Goal: Information Seeking & Learning: Learn about a topic

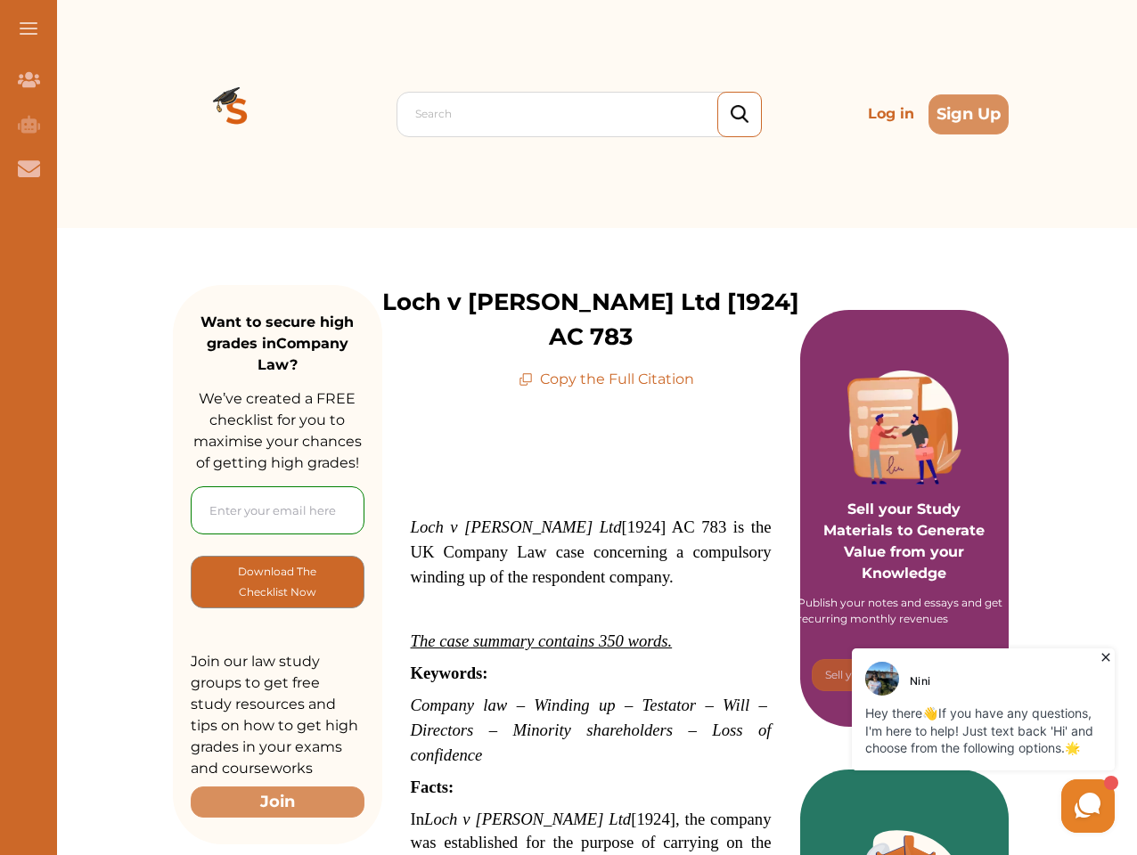
click at [29, 29] on span at bounding box center [29, 29] width 18 height 2
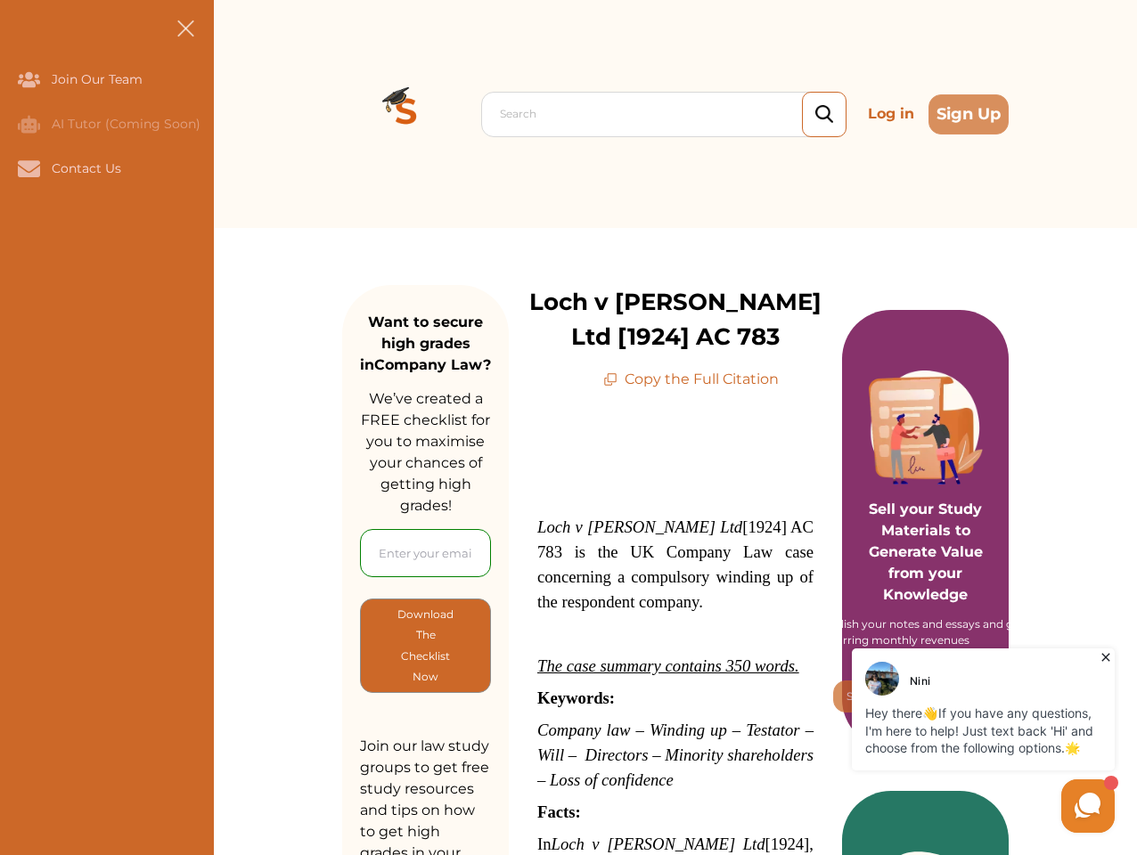
click at [29, 79] on icon "Join Our Team" at bounding box center [29, 79] width 22 height 15
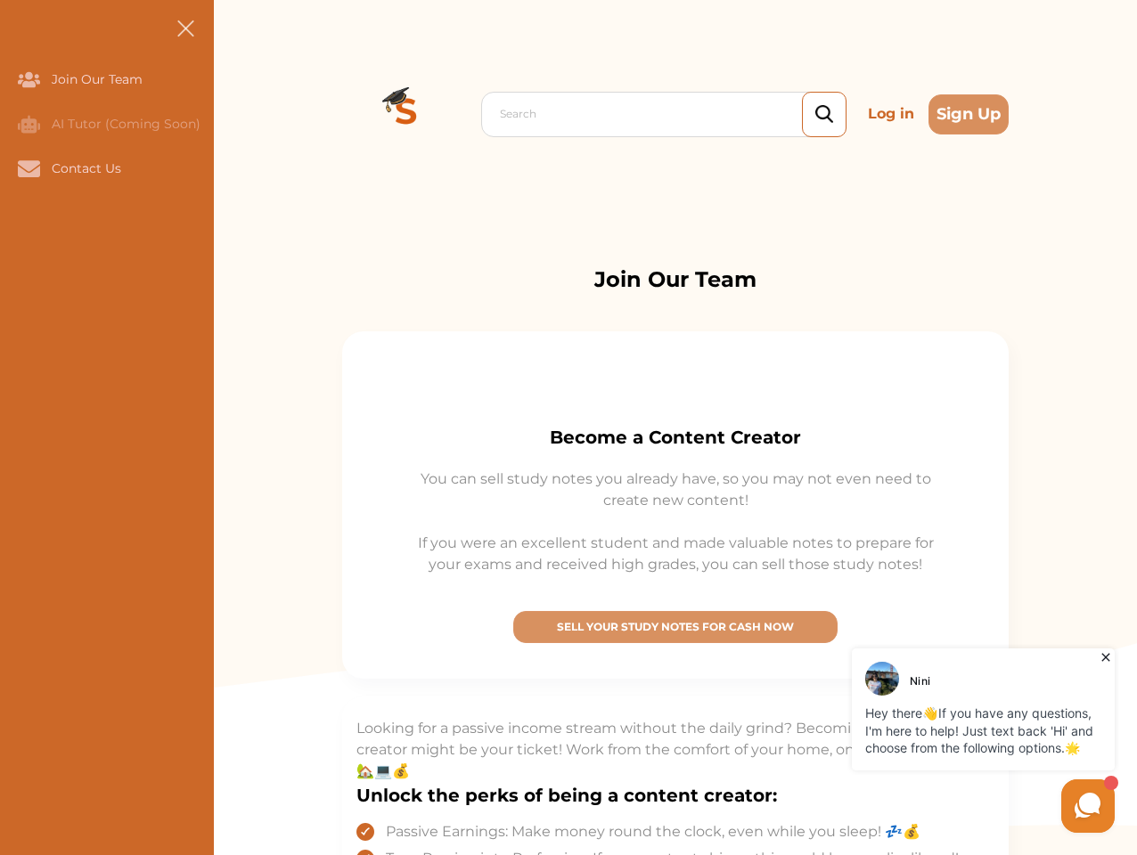
click at [29, 124] on icon "AI Tutor (Coming Soon)" at bounding box center [29, 124] width 22 height 18
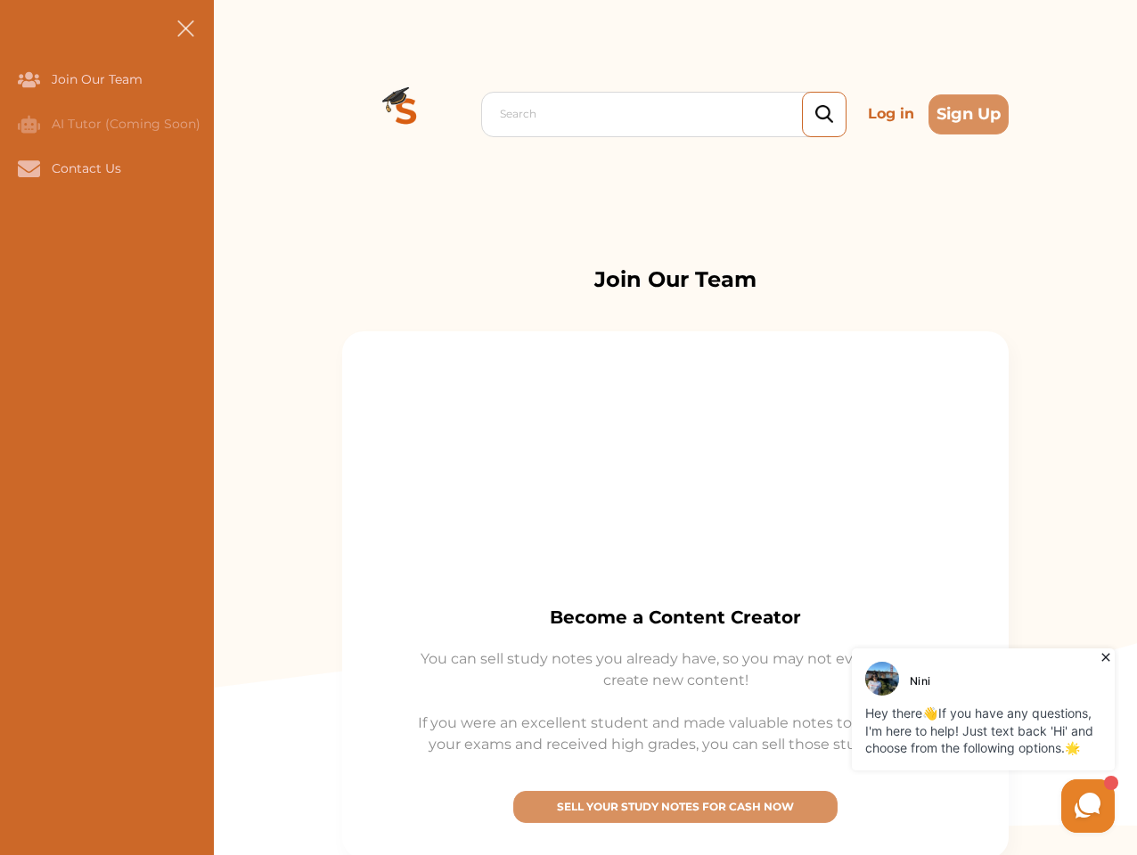
click at [29, 168] on icon "Contact Us" at bounding box center [29, 168] width 22 height 16
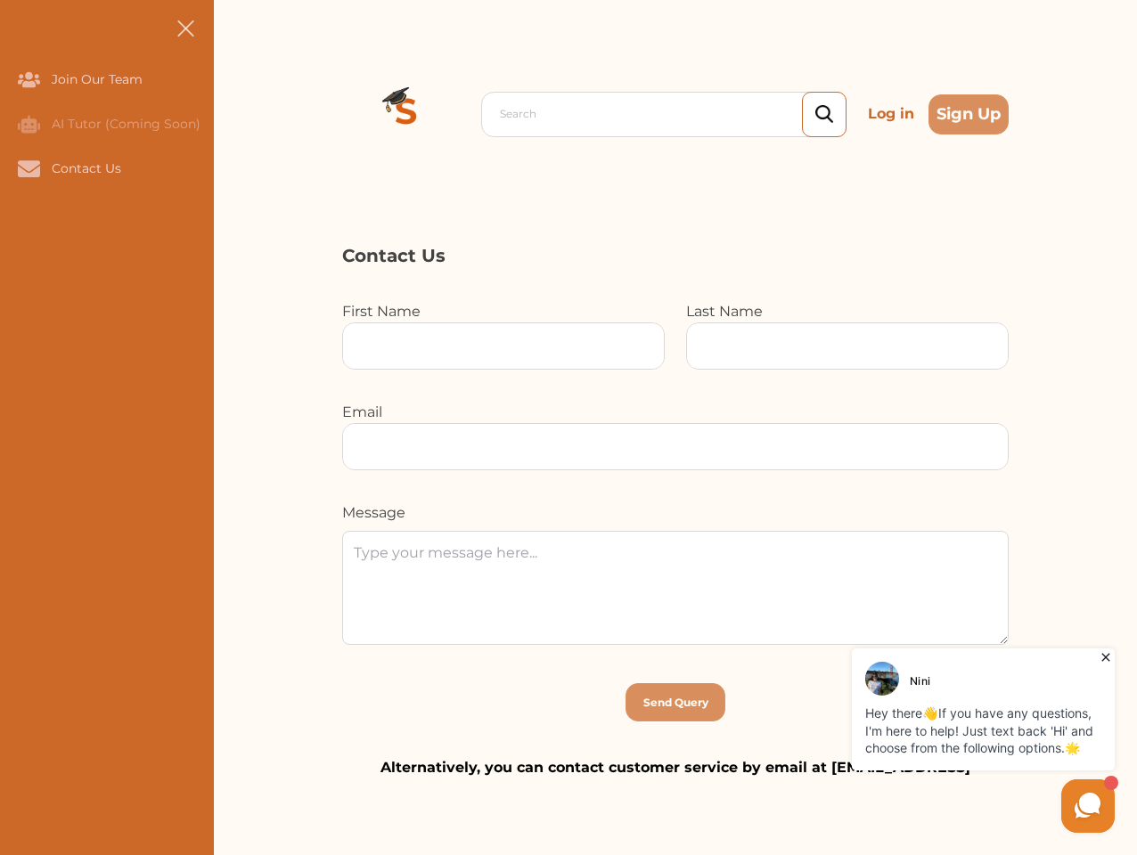
click at [237, 114] on div "Search Log in Sign Up Search Log in Sign Up" at bounding box center [675, 114] width 923 height 228
click at [891, 114] on p "Log in" at bounding box center [891, 114] width 61 height 36
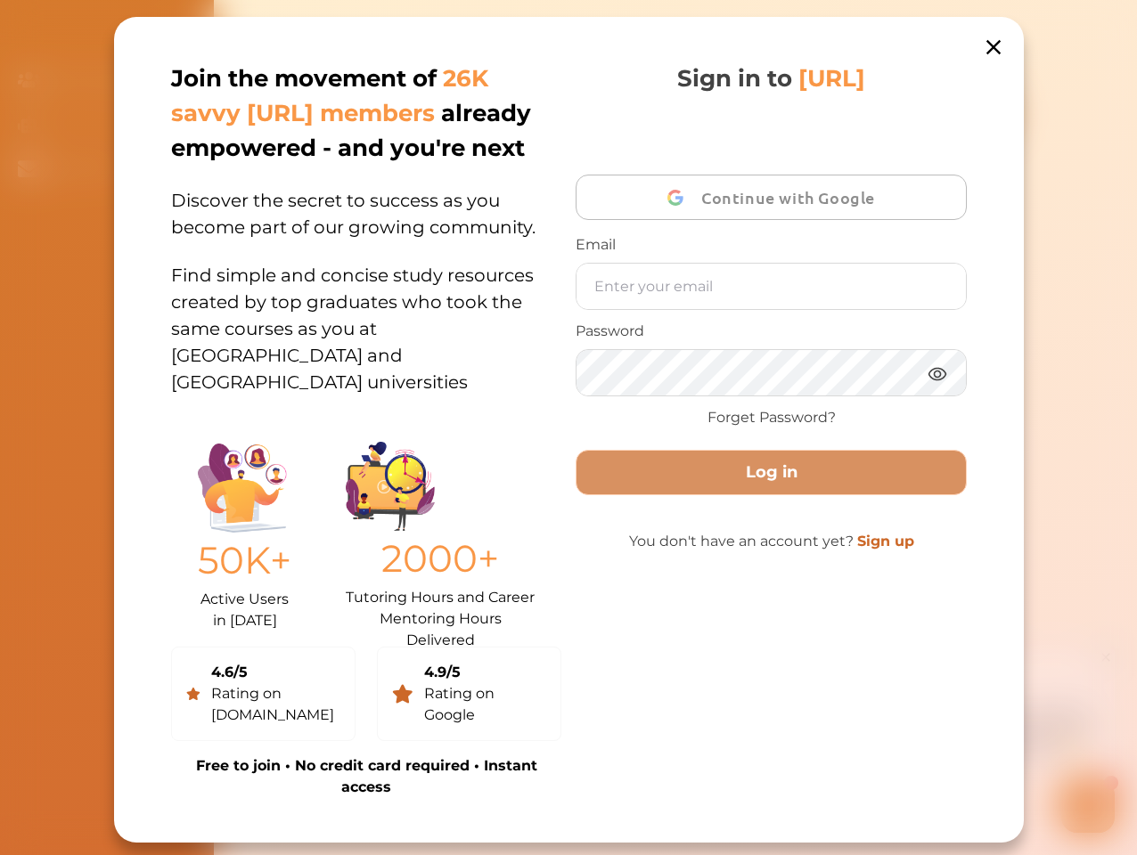
click at [968, 114] on div "Join the movement of 26K savvy [URL] members already empowered - and you're nex…" at bounding box center [569, 430] width 910 height 826
click at [277, 582] on p "50K+" at bounding box center [245, 561] width 94 height 56
